Goal: Navigation & Orientation: Understand site structure

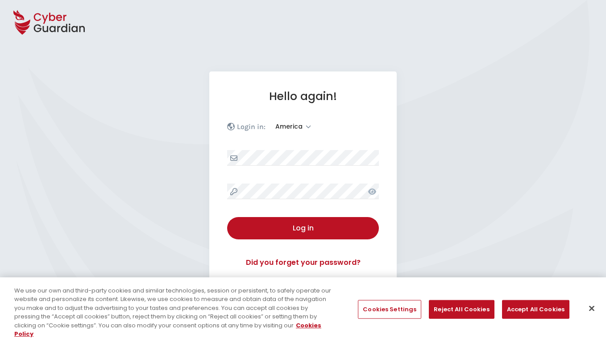
select select "America"
select select "English"
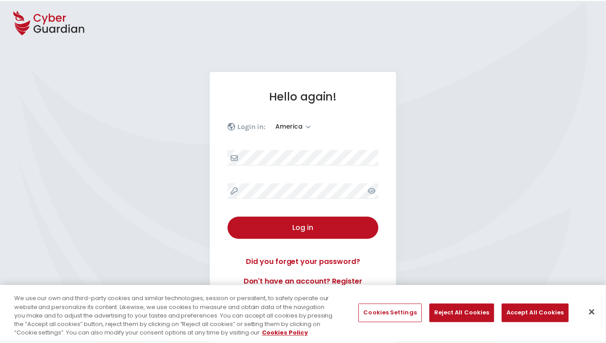
scroll to position [116, 0]
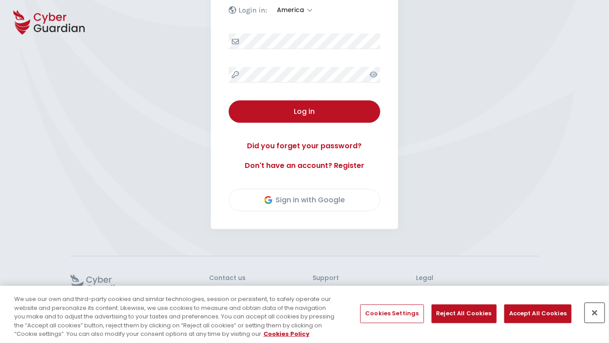
click at [595, 313] on button "Close" at bounding box center [595, 313] width 20 height 20
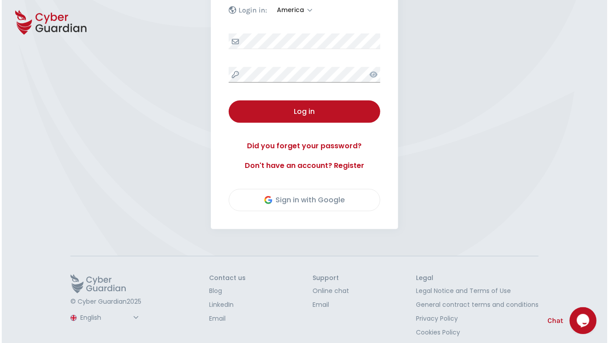
scroll to position [124, 0]
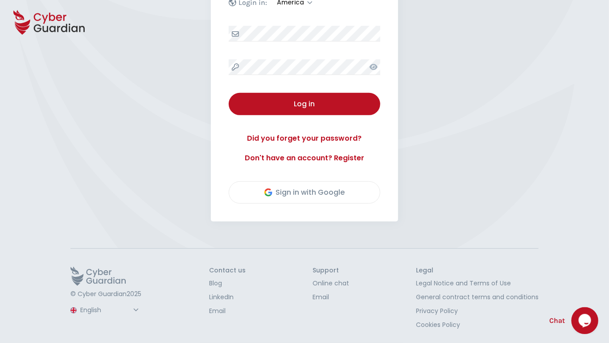
click at [229, 93] on button "Log in" at bounding box center [305, 104] width 152 height 22
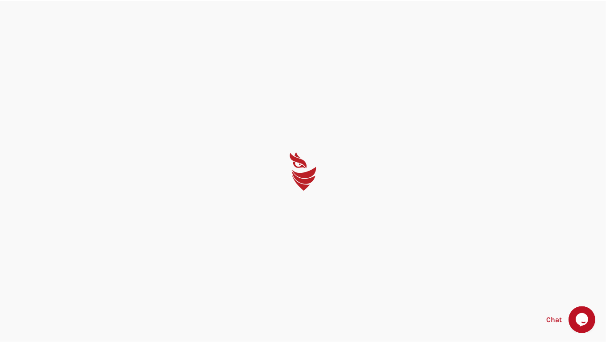
scroll to position [0, 0]
select select "English"
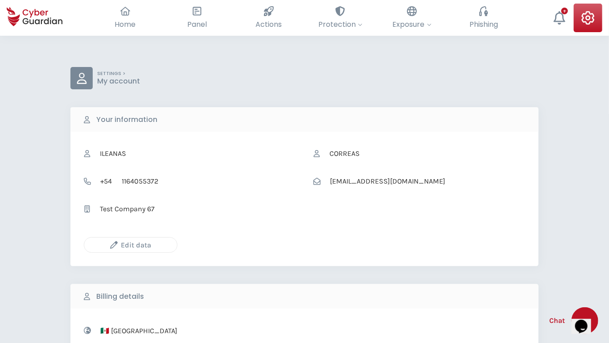
click at [114, 244] on icon "button" at bounding box center [114, 245] width 8 height 8
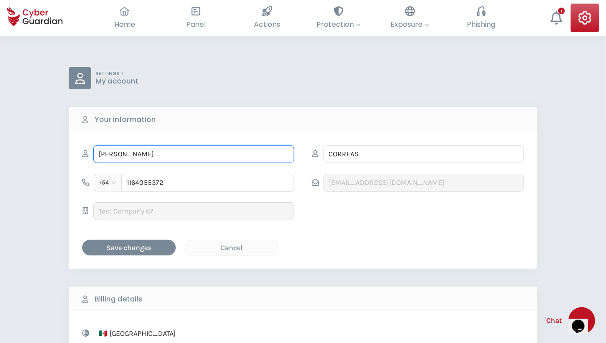
type input "Peggie"
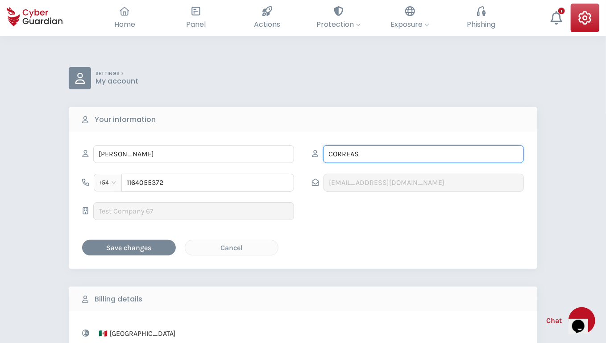
type input "Walker"
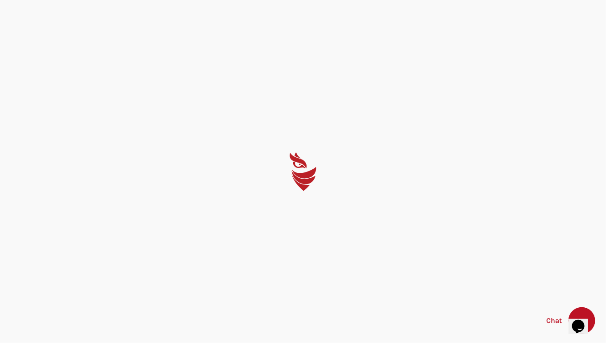
select select "English"
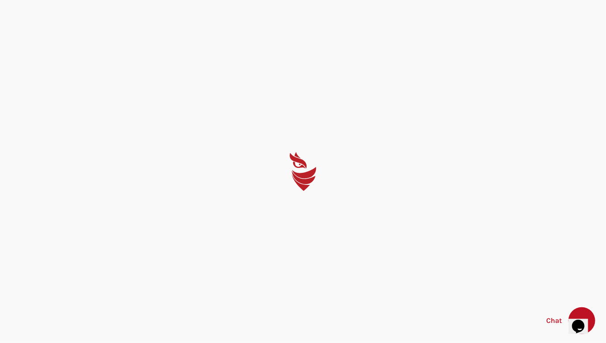
select select "English"
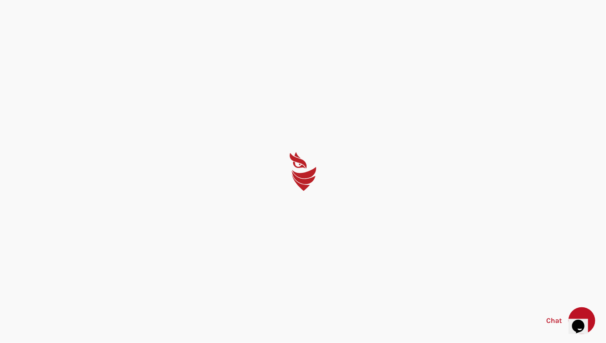
select select "English"
